Goal: Task Accomplishment & Management: Use online tool/utility

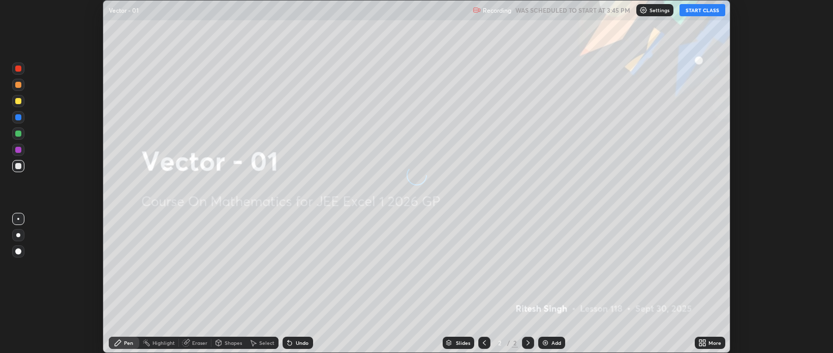
scroll to position [353, 833]
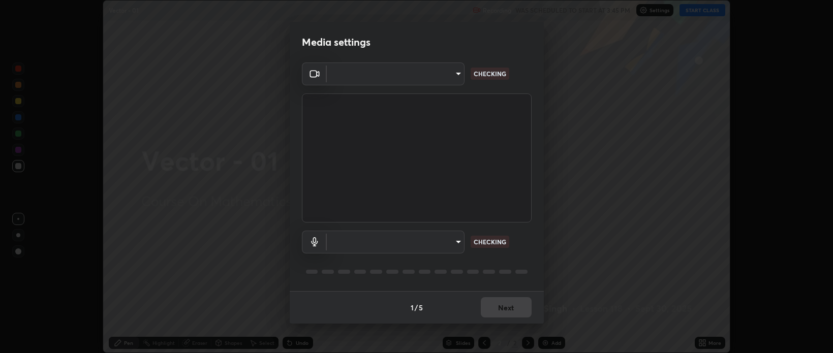
type input "bcb9d7dafccbd8d00e6ada9b6dd7e52ba20ca67bbbba0d0563dd421ab33f40a5"
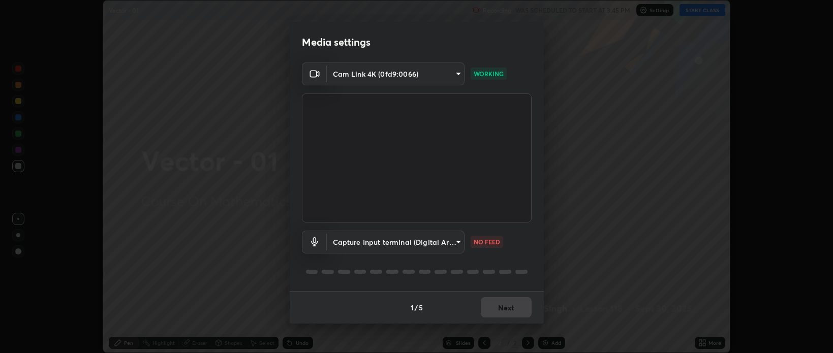
click at [456, 237] on body "Erase all Vector - 01 Recording WAS SCHEDULED TO START AT 3:45 PM Settings STAR…" at bounding box center [416, 176] width 833 height 353
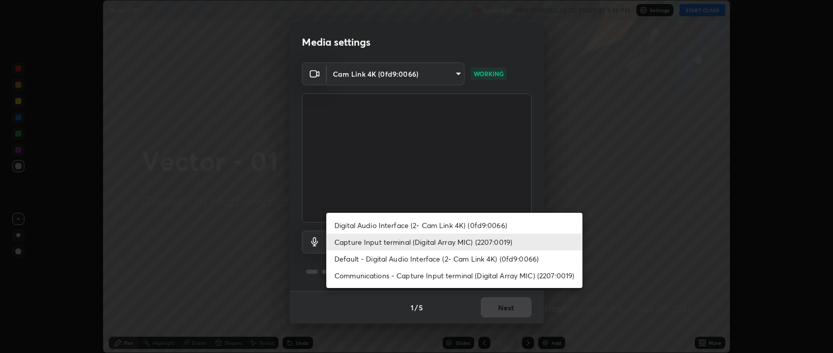
click at [415, 260] on li "Default - Digital Audio Interface (2- Cam Link 4K) (0fd9:0066)" at bounding box center [454, 259] width 256 height 17
type input "default"
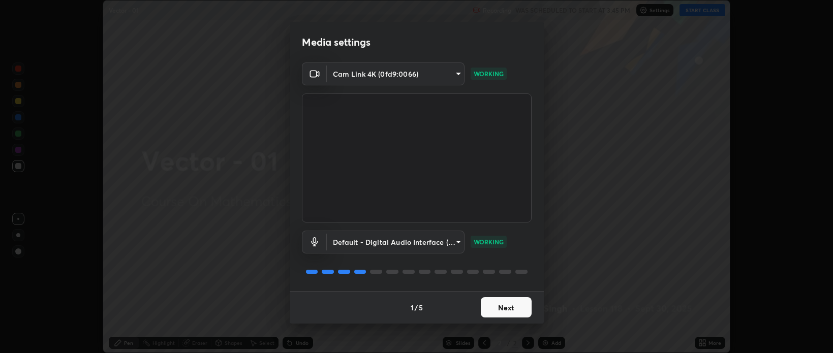
click at [508, 305] on button "Next" at bounding box center [506, 307] width 51 height 20
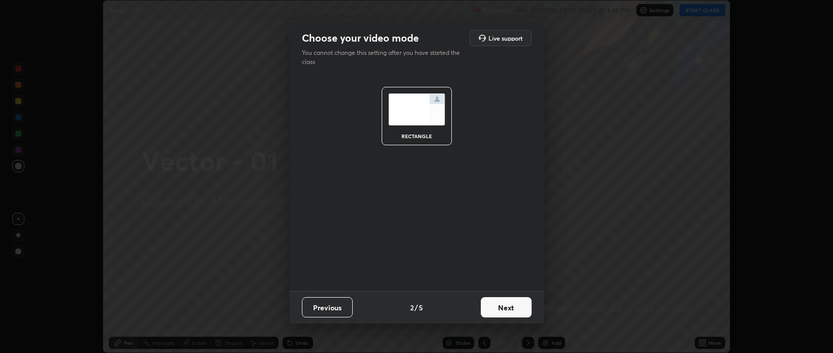
click at [507, 307] on button "Next" at bounding box center [506, 307] width 51 height 20
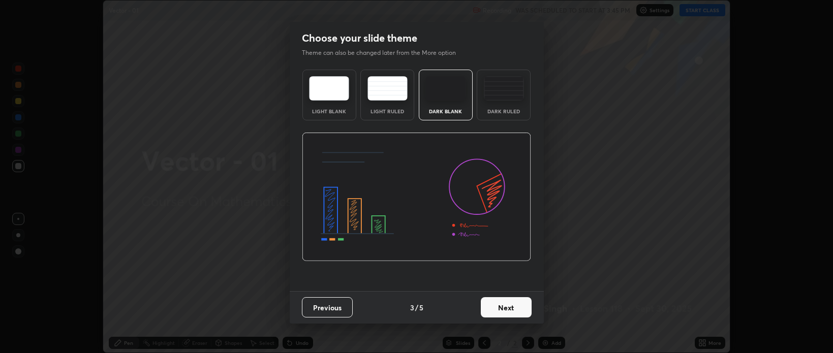
click at [509, 307] on button "Next" at bounding box center [506, 307] width 51 height 20
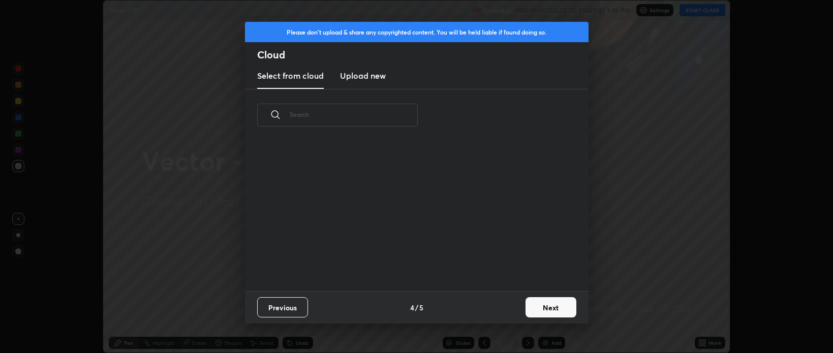
click at [549, 312] on button "Next" at bounding box center [551, 307] width 51 height 20
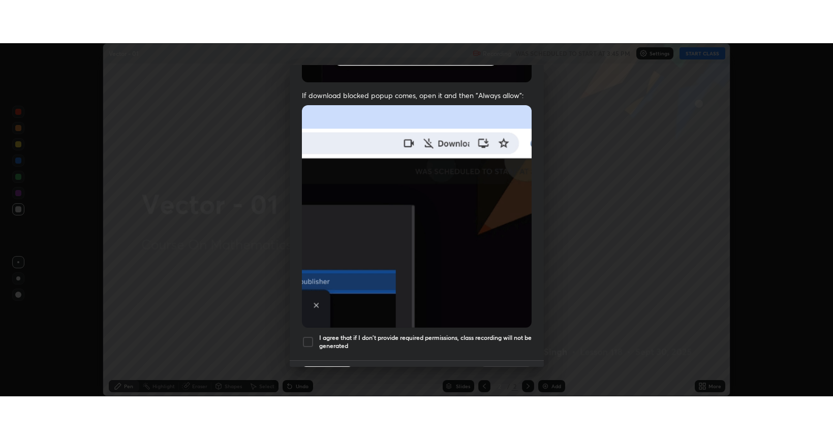
scroll to position [206, 0]
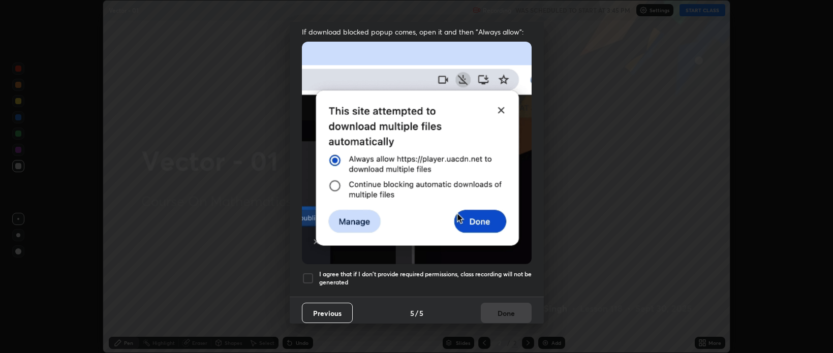
click at [303, 274] on div at bounding box center [308, 279] width 12 height 12
click at [489, 306] on button "Done" at bounding box center [506, 313] width 51 height 20
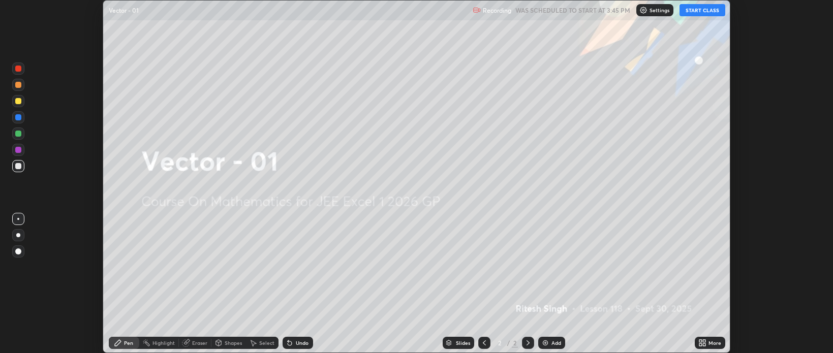
click at [695, 10] on button "START CLASS" at bounding box center [703, 10] width 46 height 12
click at [701, 341] on icon at bounding box center [701, 341] width 3 height 3
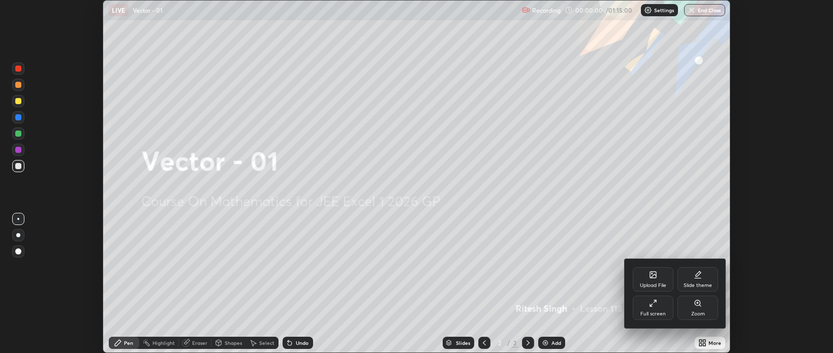
click at [657, 314] on div "Full screen" at bounding box center [653, 314] width 25 height 5
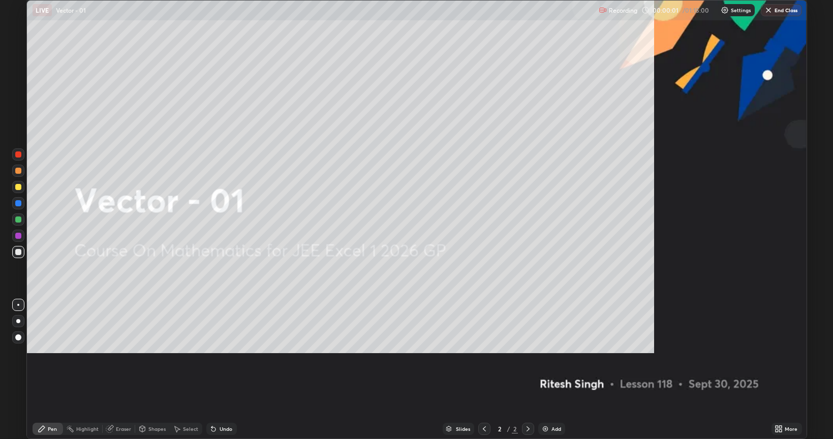
scroll to position [439, 833]
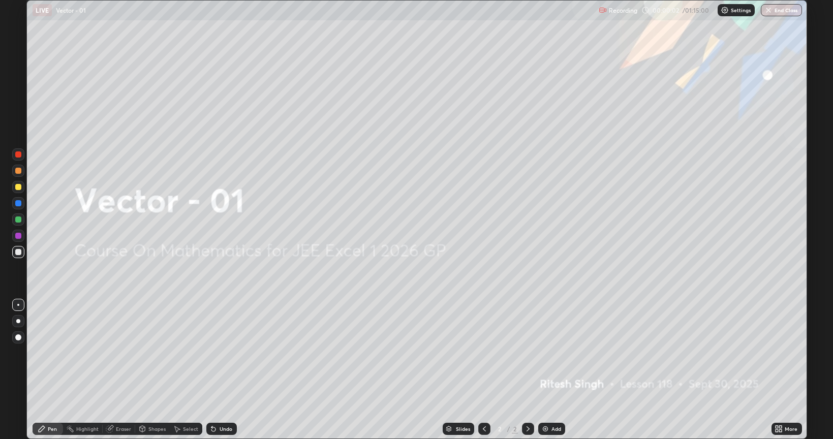
click at [555, 353] on div "Add" at bounding box center [557, 429] width 10 height 5
click at [553, 353] on div "Add" at bounding box center [557, 429] width 10 height 5
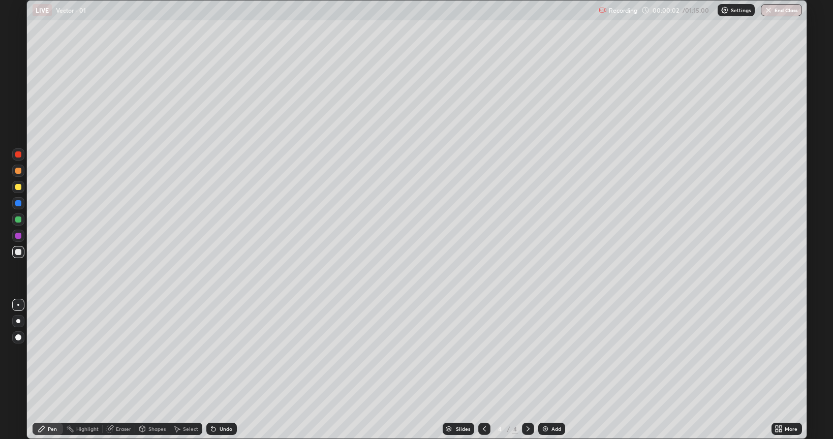
click at [555, 353] on div "Add" at bounding box center [557, 429] width 10 height 5
click at [556, 353] on div "Add" at bounding box center [551, 429] width 27 height 12
click at [554, 353] on div "Add" at bounding box center [551, 429] width 27 height 12
click at [554, 353] on div "Add" at bounding box center [557, 429] width 10 height 5
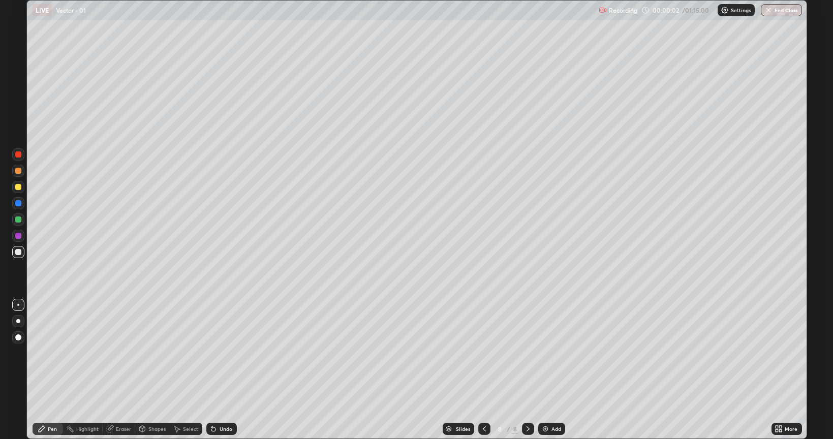
click at [553, 353] on div "Add" at bounding box center [557, 429] width 10 height 5
click at [554, 353] on div "Add" at bounding box center [557, 429] width 10 height 5
click at [553, 353] on div "Add" at bounding box center [557, 429] width 10 height 5
click at [483, 353] on icon at bounding box center [485, 429] width 8 height 8
click at [484, 353] on icon at bounding box center [485, 429] width 8 height 8
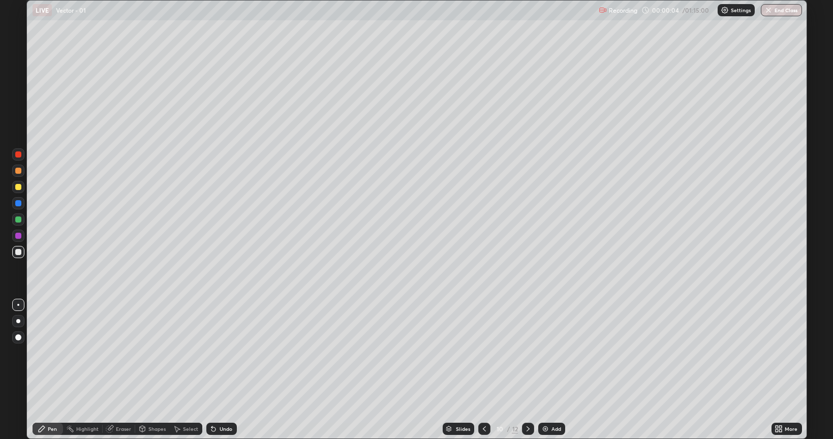
click at [485, 353] on icon at bounding box center [485, 429] width 8 height 8
click at [482, 353] on icon at bounding box center [485, 429] width 8 height 8
click at [483, 353] on icon at bounding box center [484, 429] width 3 height 5
click at [484, 353] on icon at bounding box center [485, 429] width 8 height 8
click at [482, 353] on icon at bounding box center [485, 429] width 8 height 8
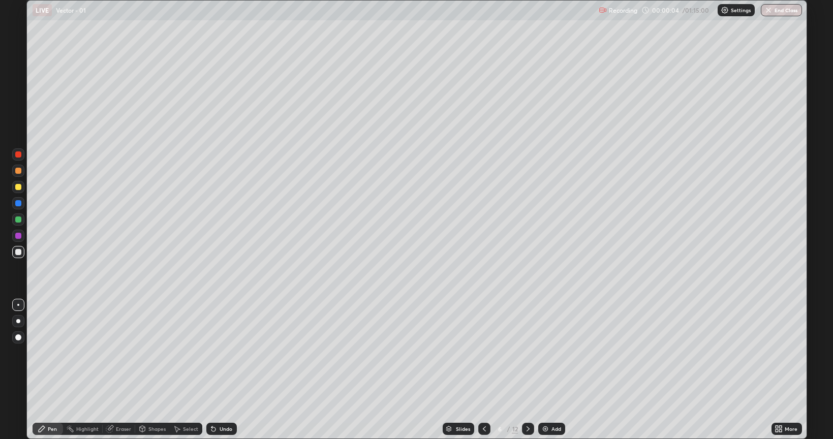
click at [482, 353] on div at bounding box center [484, 429] width 12 height 12
click at [484, 353] on icon at bounding box center [485, 429] width 8 height 8
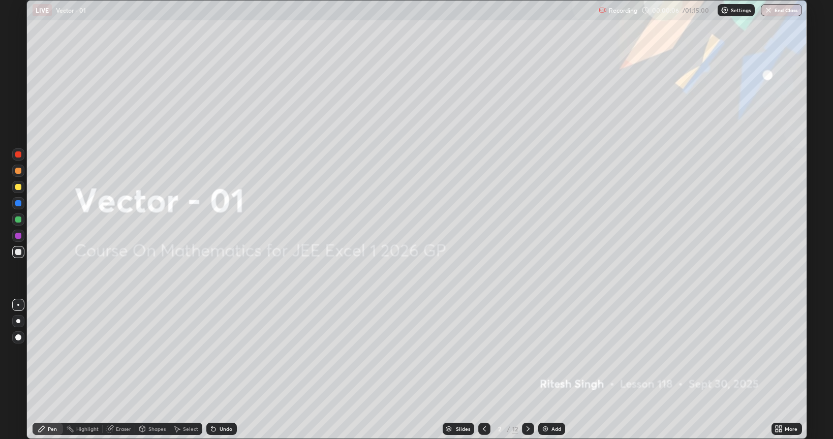
click at [529, 353] on icon at bounding box center [528, 429] width 8 height 8
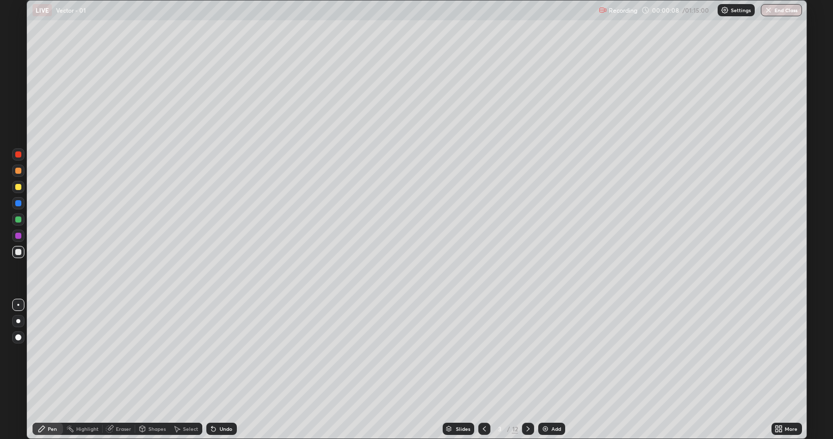
click at [20, 186] on div at bounding box center [18, 187] width 6 height 6
click at [527, 353] on icon at bounding box center [528, 429] width 8 height 8
click at [220, 353] on div "Undo" at bounding box center [226, 429] width 13 height 5
click at [14, 253] on div at bounding box center [18, 252] width 12 height 12
click at [223, 353] on div "Undo" at bounding box center [221, 429] width 31 height 12
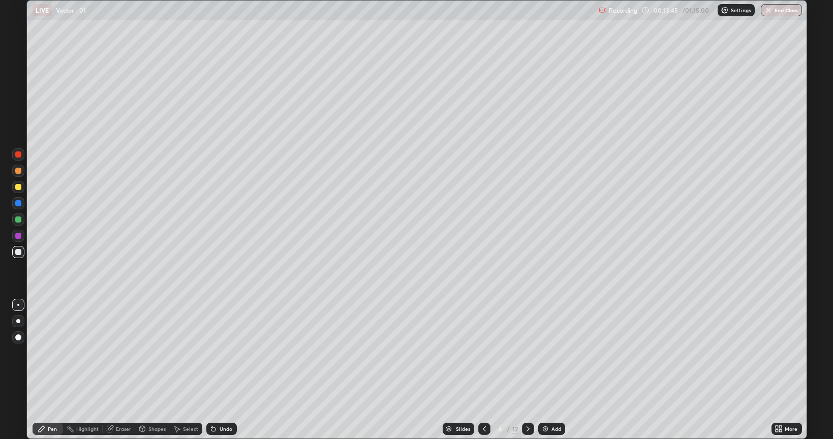
click at [228, 353] on div "Undo" at bounding box center [226, 429] width 13 height 5
click at [226, 353] on div "Undo" at bounding box center [226, 429] width 13 height 5
click at [226, 353] on div "Undo" at bounding box center [221, 429] width 31 height 12
click at [224, 353] on div "Undo" at bounding box center [221, 429] width 31 height 12
click at [225, 353] on div "Undo" at bounding box center [221, 429] width 31 height 12
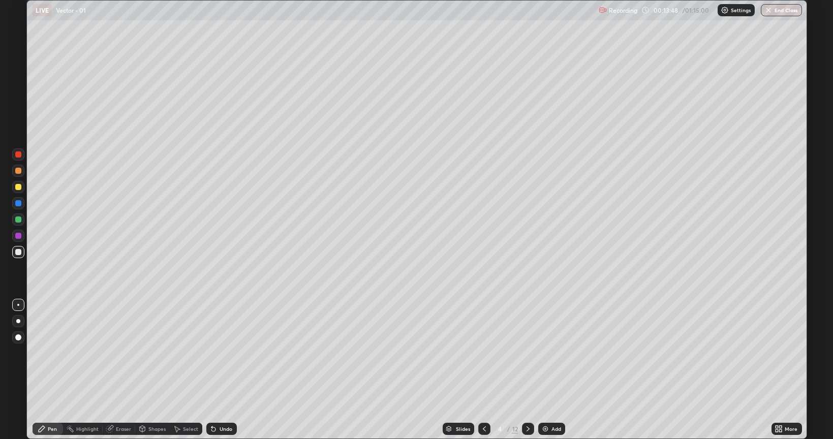
click at [117, 353] on div "Eraser" at bounding box center [123, 429] width 15 height 5
click at [43, 353] on icon at bounding box center [42, 429] width 8 height 8
click at [527, 353] on icon at bounding box center [528, 429] width 8 height 8
click at [485, 353] on icon at bounding box center [485, 429] width 8 height 8
click at [526, 353] on icon at bounding box center [528, 429] width 8 height 8
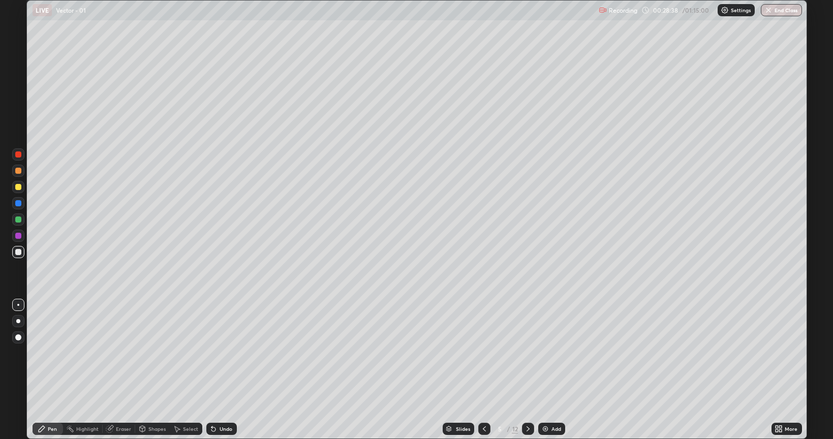
click at [117, 353] on div "Eraser" at bounding box center [123, 429] width 15 height 5
click at [52, 353] on div "Pen" at bounding box center [48, 429] width 31 height 12
click at [527, 353] on icon at bounding box center [528, 429] width 8 height 8
click at [120, 353] on div "Eraser" at bounding box center [119, 429] width 33 height 12
click at [50, 353] on div "Pen" at bounding box center [48, 429] width 31 height 12
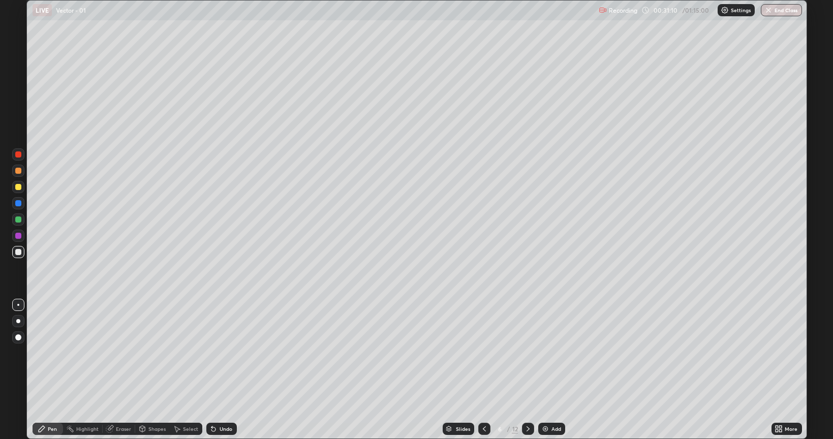
click at [223, 353] on div "Undo" at bounding box center [221, 429] width 31 height 12
click at [528, 353] on icon at bounding box center [528, 429] width 8 height 8
click at [221, 353] on div "Undo" at bounding box center [226, 429] width 13 height 5
click at [484, 353] on icon at bounding box center [484, 429] width 3 height 5
click at [528, 353] on icon at bounding box center [528, 429] width 8 height 8
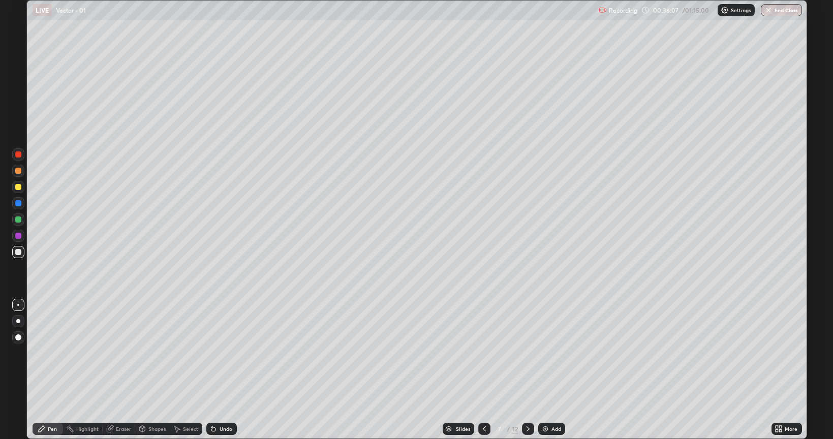
click at [527, 353] on icon at bounding box center [528, 429] width 8 height 8
click at [482, 353] on icon at bounding box center [485, 429] width 8 height 8
click at [526, 353] on icon at bounding box center [528, 429] width 8 height 8
click at [220, 353] on div "Undo" at bounding box center [226, 429] width 13 height 5
click at [229, 353] on div "Undo" at bounding box center [221, 429] width 31 height 12
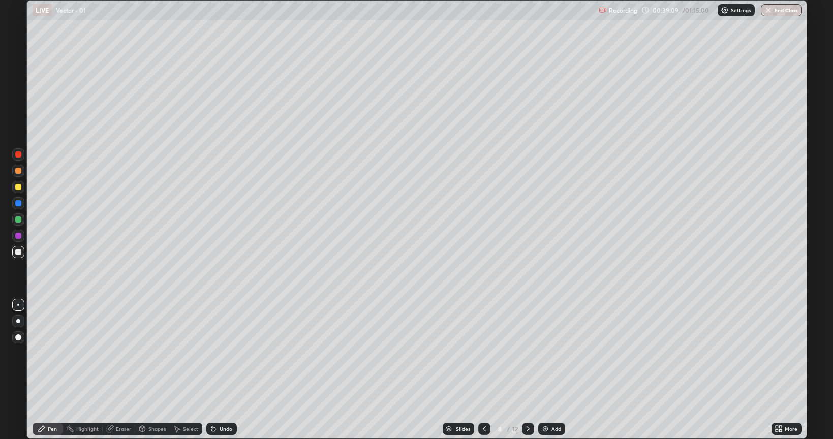
click at [222, 353] on div "Undo" at bounding box center [226, 429] width 13 height 5
click at [224, 353] on div "Undo" at bounding box center [221, 429] width 31 height 12
click at [216, 353] on icon at bounding box center [213, 429] width 8 height 8
click at [222, 353] on div "Undo" at bounding box center [226, 429] width 13 height 5
click at [222, 353] on div "Undo" at bounding box center [221, 429] width 31 height 12
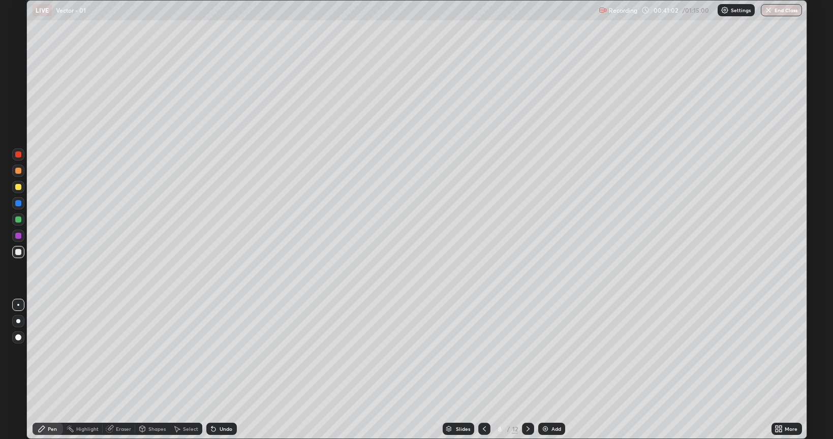
click at [221, 353] on div "Undo" at bounding box center [221, 429] width 31 height 12
click at [222, 353] on div "Undo" at bounding box center [221, 429] width 31 height 12
click at [221, 353] on div "Undo" at bounding box center [221, 429] width 31 height 12
click at [222, 353] on div "Undo" at bounding box center [221, 429] width 31 height 12
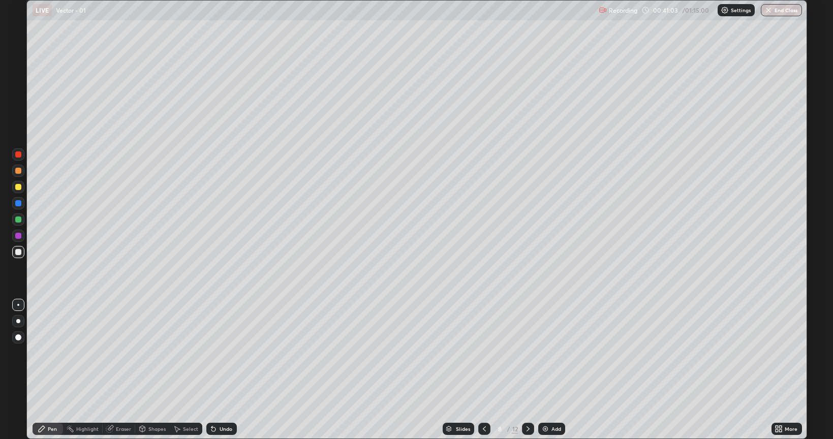
click at [221, 353] on div "Undo" at bounding box center [221, 429] width 31 height 12
click at [226, 353] on div "Undo" at bounding box center [226, 429] width 13 height 5
click at [528, 353] on div at bounding box center [528, 429] width 12 height 12
click at [219, 353] on div "Undo" at bounding box center [221, 429] width 31 height 12
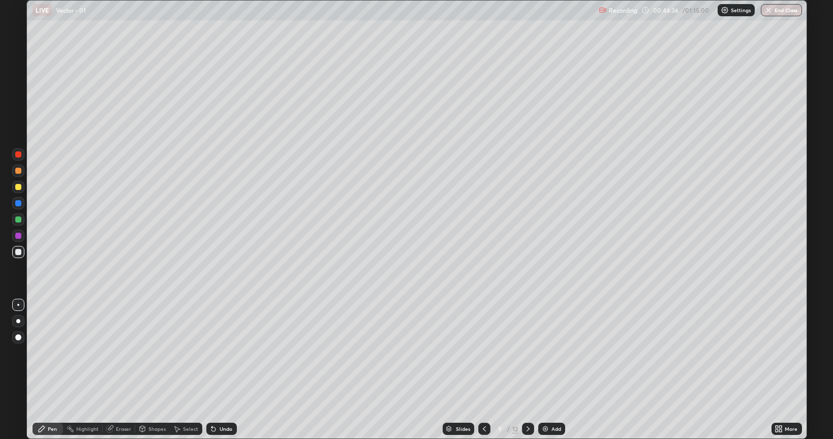
click at [220, 353] on div "Undo" at bounding box center [221, 429] width 31 height 12
click at [222, 353] on div "Undo" at bounding box center [221, 429] width 31 height 12
click at [220, 353] on div "Undo" at bounding box center [221, 429] width 31 height 12
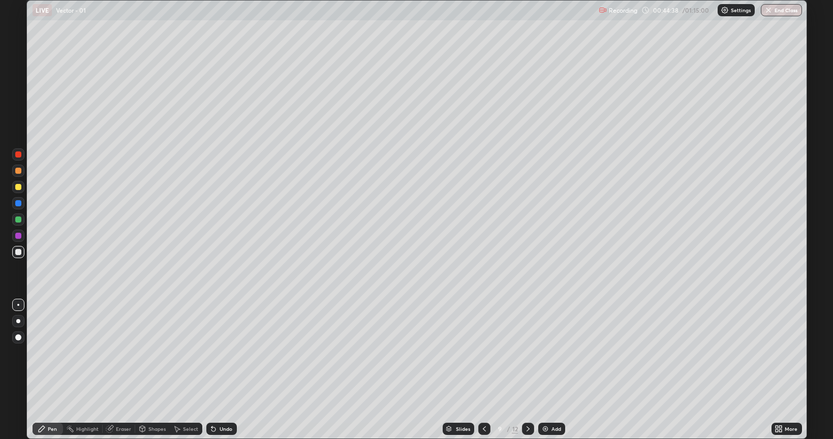
click at [217, 353] on div "Undo" at bounding box center [221, 429] width 31 height 12
click at [215, 353] on div "Undo" at bounding box center [221, 429] width 31 height 12
click at [215, 353] on icon at bounding box center [213, 429] width 8 height 8
click at [221, 353] on div "Undo" at bounding box center [221, 429] width 31 height 12
click at [119, 353] on div "Eraser" at bounding box center [119, 429] width 33 height 12
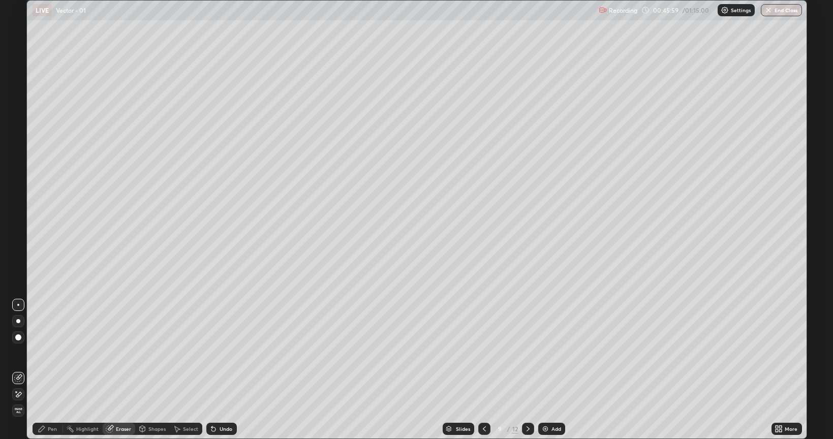
click at [42, 353] on div "Pen" at bounding box center [48, 429] width 31 height 12
click at [227, 353] on div "Undo" at bounding box center [226, 429] width 13 height 5
click at [229, 353] on div "Undo" at bounding box center [226, 429] width 13 height 5
click at [225, 353] on div "Undo" at bounding box center [226, 429] width 13 height 5
click at [527, 353] on icon at bounding box center [528, 429] width 8 height 8
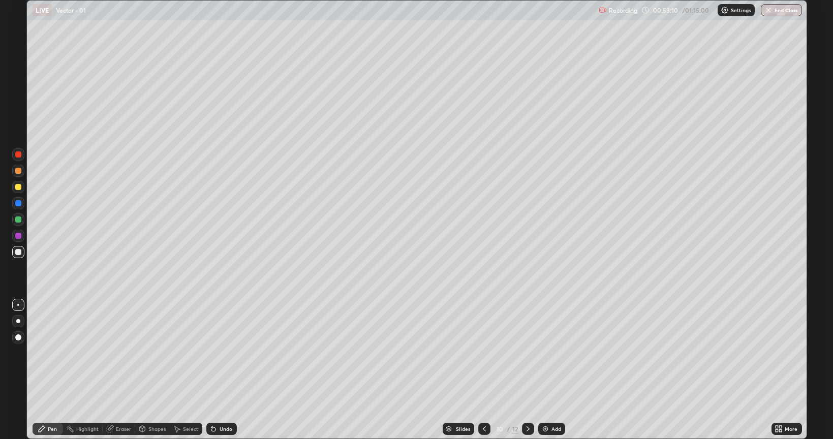
click at [146, 353] on div "Shapes" at bounding box center [152, 429] width 35 height 12
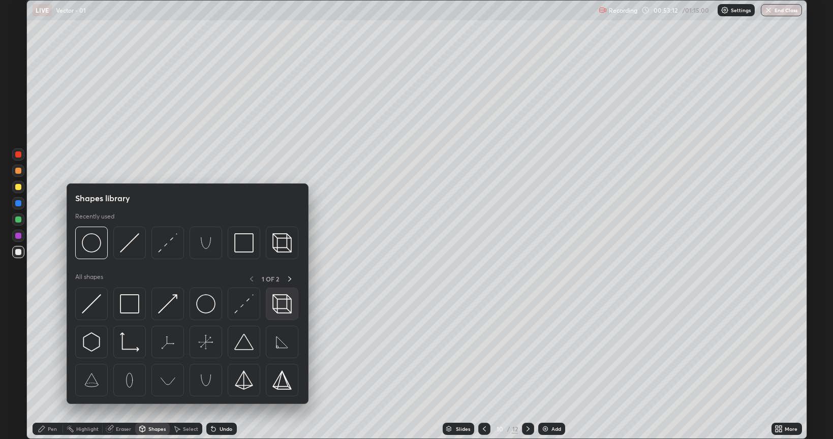
click at [283, 304] on img at bounding box center [282, 303] width 19 height 19
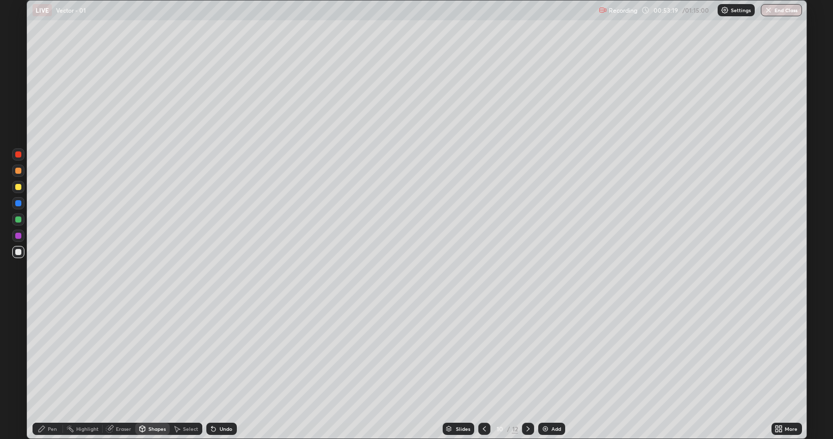
click at [153, 353] on div "Shapes" at bounding box center [156, 429] width 17 height 5
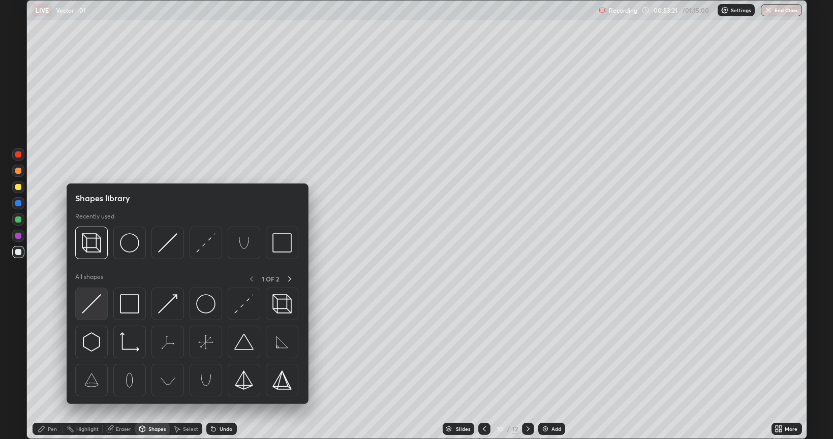
click at [88, 309] on img at bounding box center [91, 303] width 19 height 19
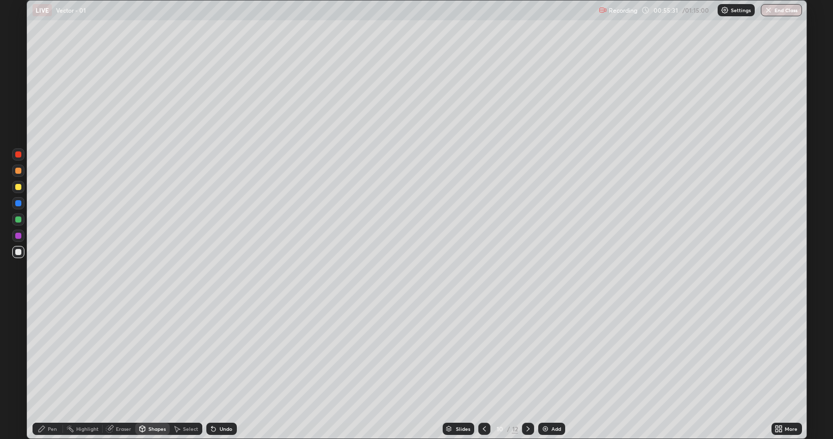
click at [218, 353] on div "Undo" at bounding box center [221, 429] width 31 height 12
click at [215, 353] on div "Undo" at bounding box center [221, 429] width 31 height 12
click at [217, 353] on div "Undo" at bounding box center [221, 429] width 31 height 12
click at [216, 353] on icon at bounding box center [213, 429] width 8 height 8
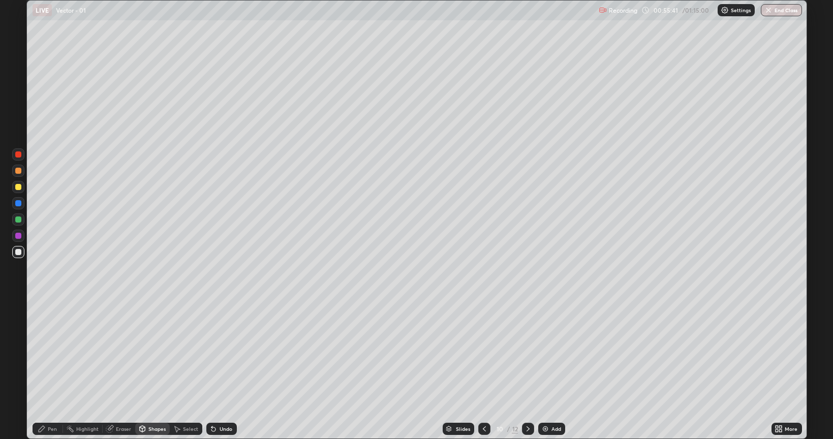
click at [16, 188] on div at bounding box center [18, 187] width 6 height 6
click at [44, 353] on icon at bounding box center [42, 429] width 8 height 8
click at [151, 353] on div "Shapes" at bounding box center [156, 429] width 17 height 5
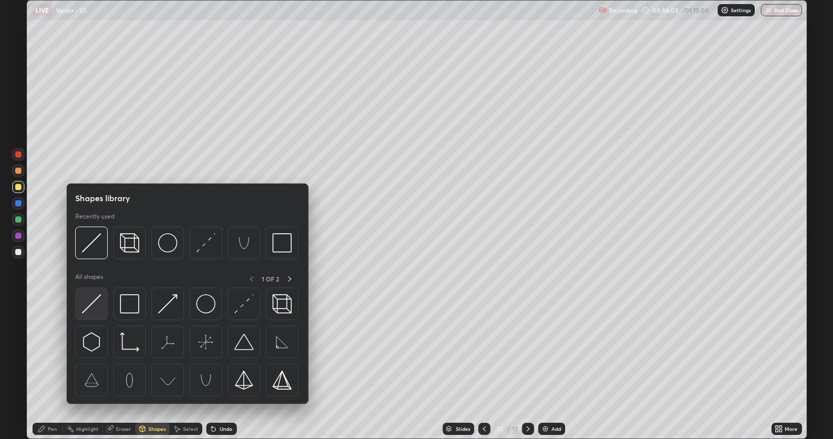
click at [89, 303] on img at bounding box center [91, 303] width 19 height 19
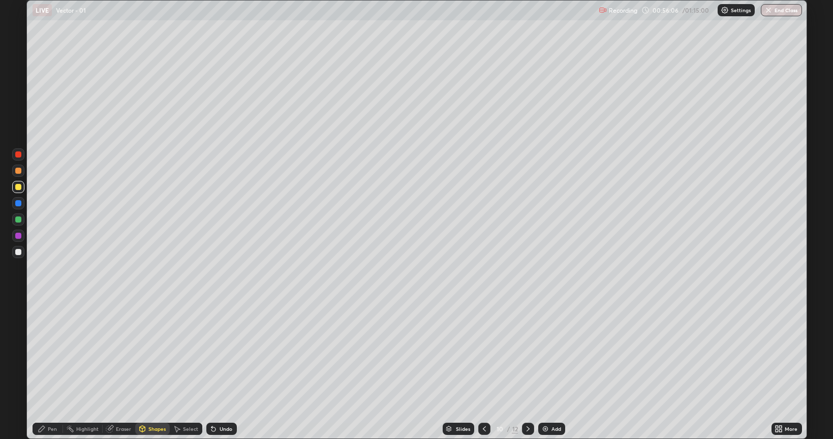
click at [44, 353] on icon at bounding box center [42, 429] width 8 height 8
click at [228, 353] on div "Undo" at bounding box center [226, 429] width 13 height 5
click at [231, 353] on div "Undo" at bounding box center [226, 429] width 13 height 5
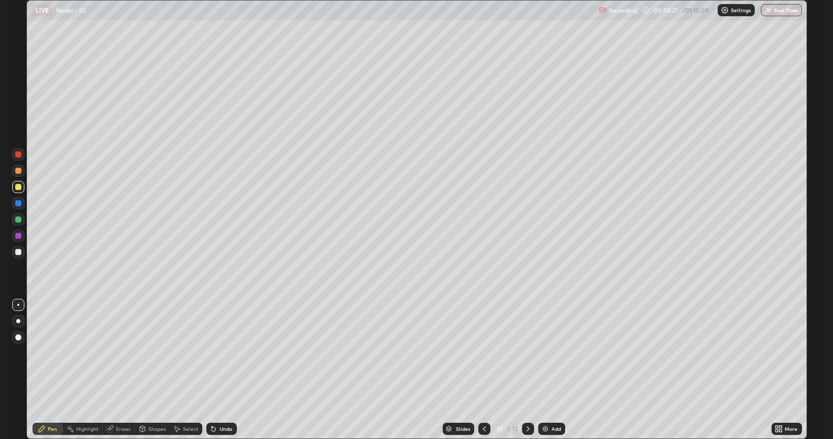
click at [230, 353] on div "Undo" at bounding box center [226, 429] width 13 height 5
click at [226, 353] on div "Undo" at bounding box center [226, 429] width 13 height 5
click at [224, 353] on div "Undo" at bounding box center [226, 429] width 13 height 5
